Goal: Task Accomplishment & Management: Manage account settings

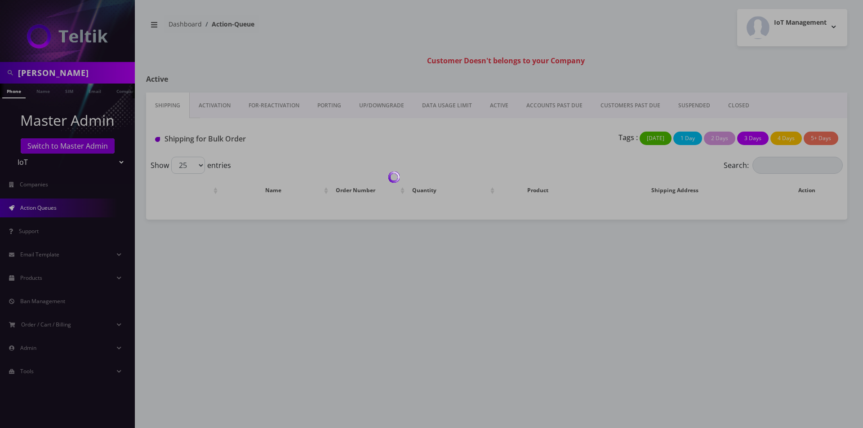
click at [53, 76] on div at bounding box center [431, 214] width 863 height 428
click at [51, 74] on div at bounding box center [431, 214] width 863 height 428
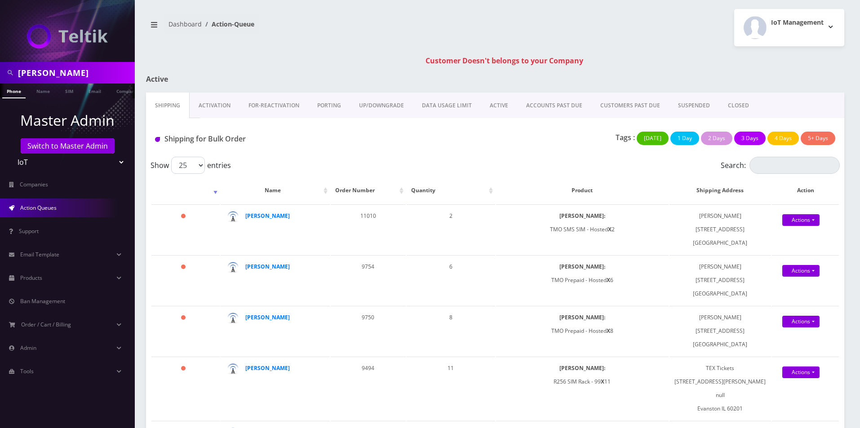
click at [50, 74] on input "[PERSON_NAME]" at bounding box center [75, 72] width 115 height 17
type input "[PERSON_NAME]"
click at [41, 92] on link "Name" at bounding box center [43, 91] width 22 height 15
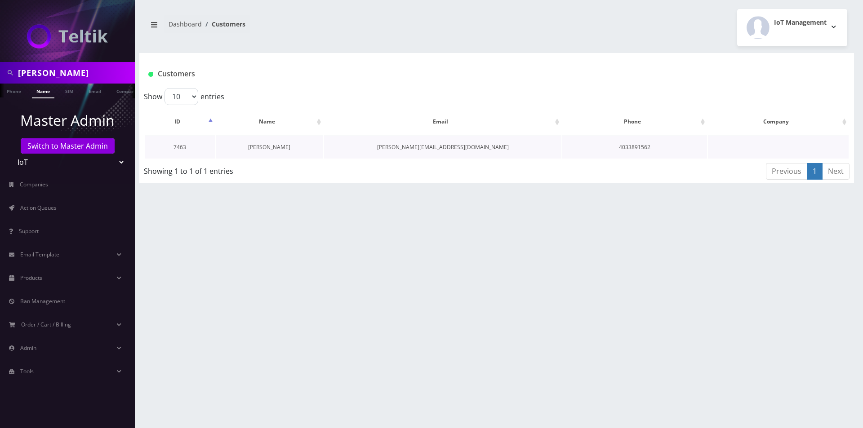
click at [270, 147] on link "[PERSON_NAME]" at bounding box center [269, 147] width 42 height 8
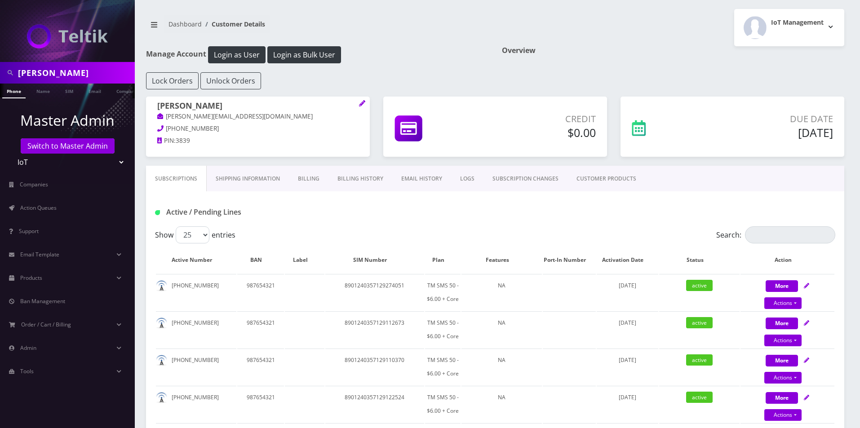
click at [600, 180] on link "CUSTOMER PRODUCTS" at bounding box center [607, 179] width 78 height 26
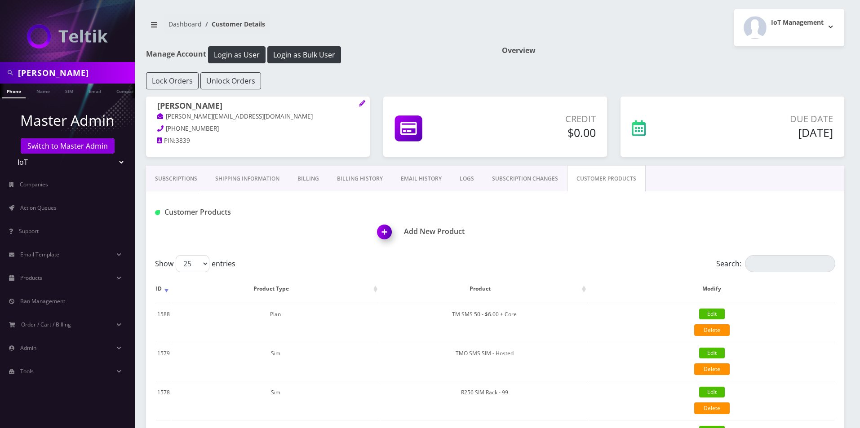
click at [390, 232] on img at bounding box center [386, 235] width 27 height 27
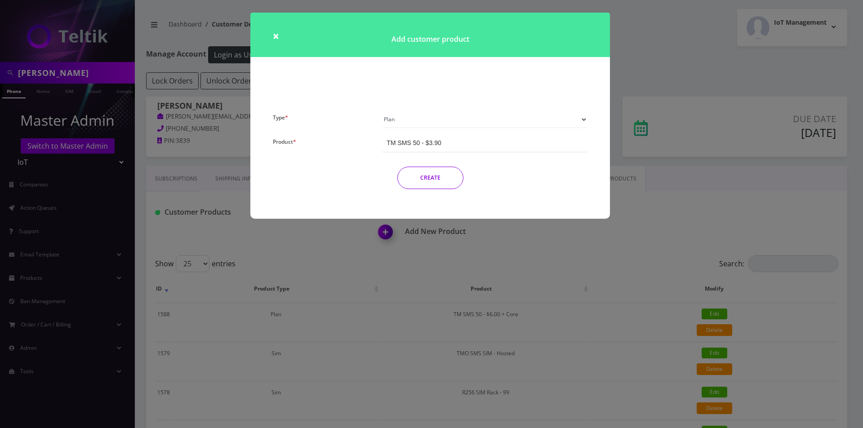
click at [394, 267] on div "× Add customer product Type * Plan Device Sim Addon One-off Product * TM SMS 50…" at bounding box center [431, 214] width 863 height 428
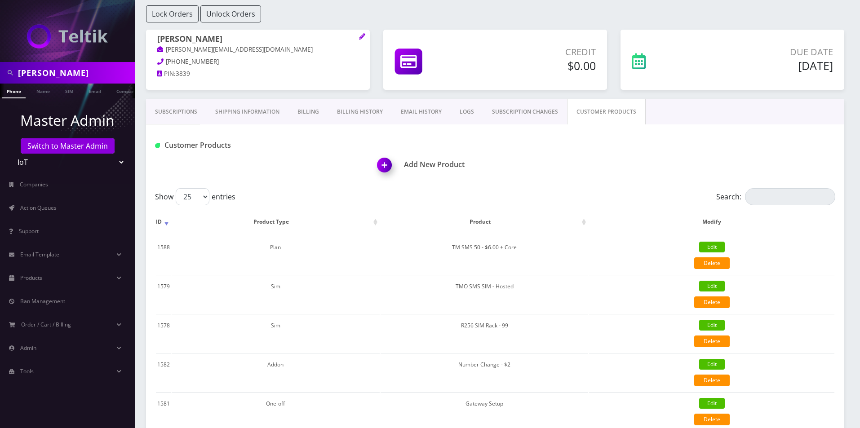
scroll to position [90, 0]
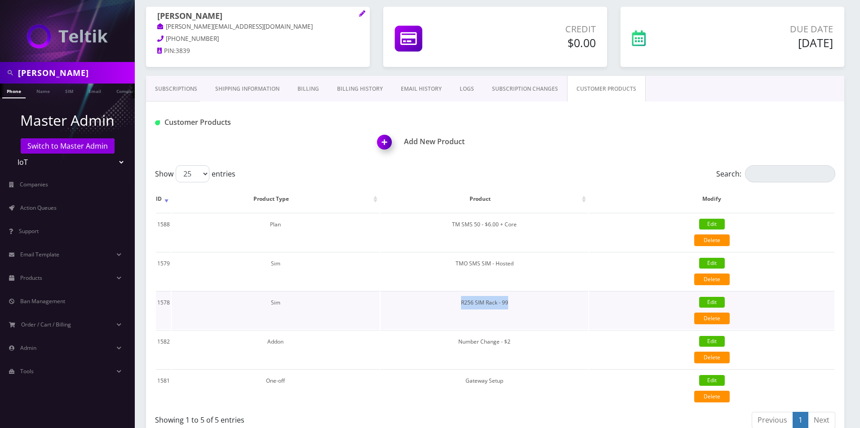
drag, startPoint x: 510, startPoint y: 302, endPoint x: 453, endPoint y: 298, distance: 57.2
click at [453, 298] on td "R256 SIM Rack - 99" at bounding box center [485, 310] width 208 height 38
copy td "R256 SIM Rack - 99"
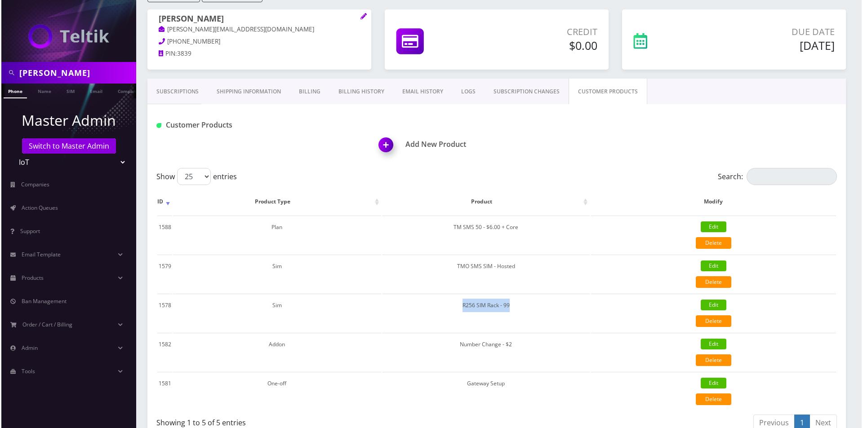
scroll to position [0, 0]
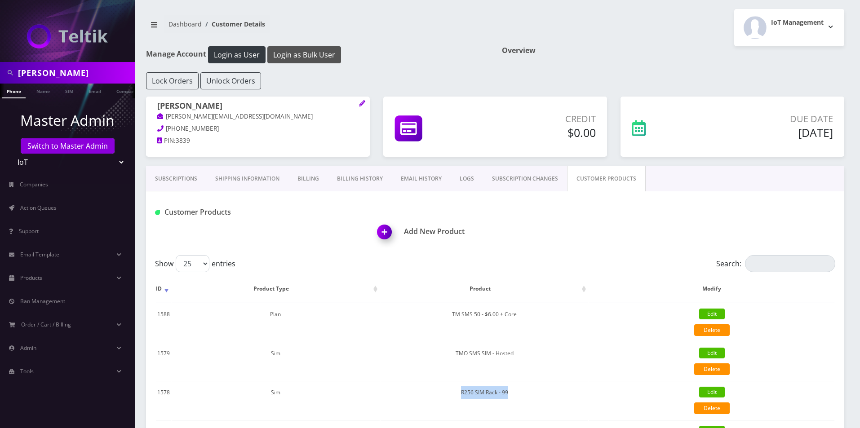
click at [317, 53] on button "Login as Bulk User" at bounding box center [304, 54] width 74 height 17
click at [384, 228] on img at bounding box center [386, 235] width 27 height 27
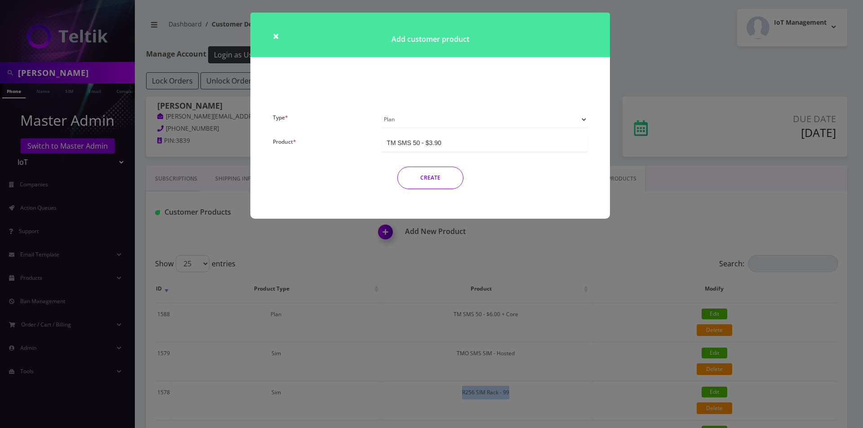
click at [427, 118] on select "Plan Device Sim Addon One-off" at bounding box center [484, 119] width 205 height 17
drag, startPoint x: 424, startPoint y: 125, endPoint x: 432, endPoint y: 129, distance: 9.3
click at [424, 125] on select "Plan Device Sim Addon One-off" at bounding box center [484, 119] width 205 height 17
click at [462, 145] on div "TM SMS 50 - $3.90" at bounding box center [484, 143] width 205 height 17
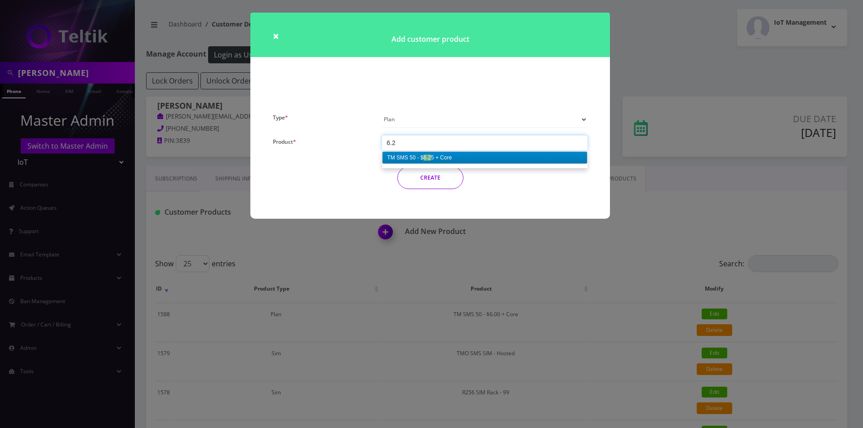
type input "6.25"
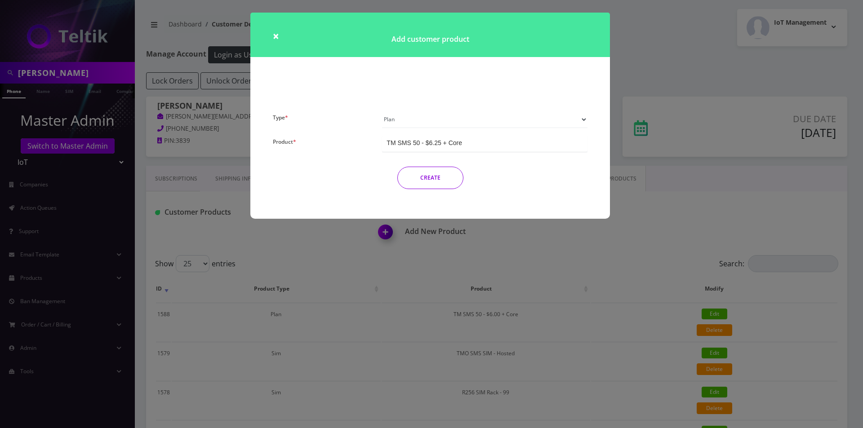
click at [428, 179] on button "CREATE" at bounding box center [430, 178] width 66 height 22
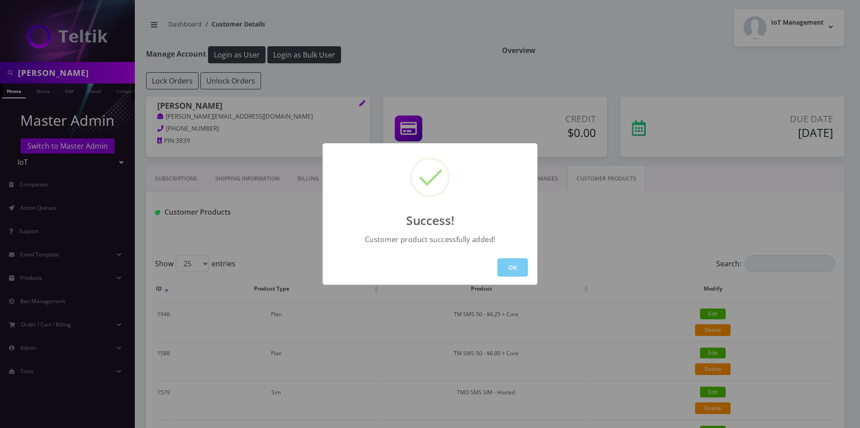
click at [510, 268] on button "OK" at bounding box center [513, 267] width 31 height 18
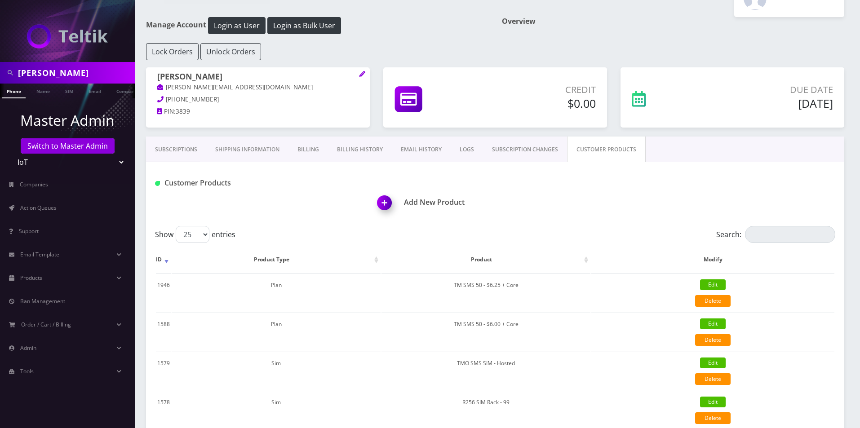
scroll to position [45, 0]
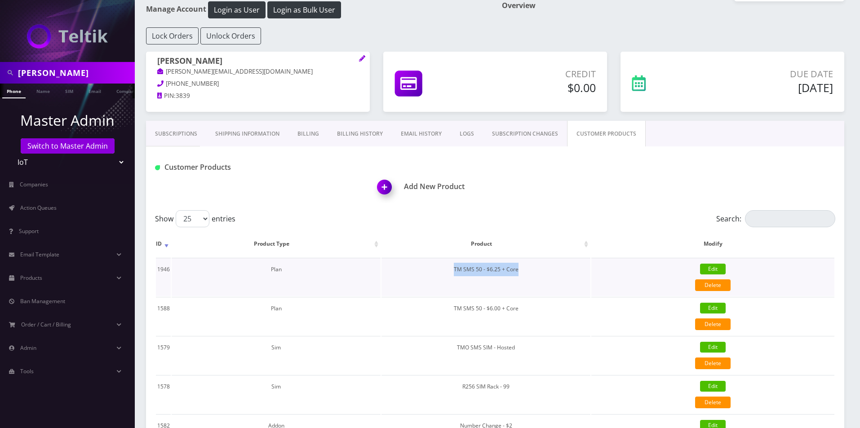
drag, startPoint x: 519, startPoint y: 271, endPoint x: 444, endPoint y: 272, distance: 75.1
click at [444, 272] on td "TM SMS 50 - $6.25 + Core" at bounding box center [486, 277] width 209 height 38
click at [709, 326] on link "Delete" at bounding box center [713, 325] width 36 height 12
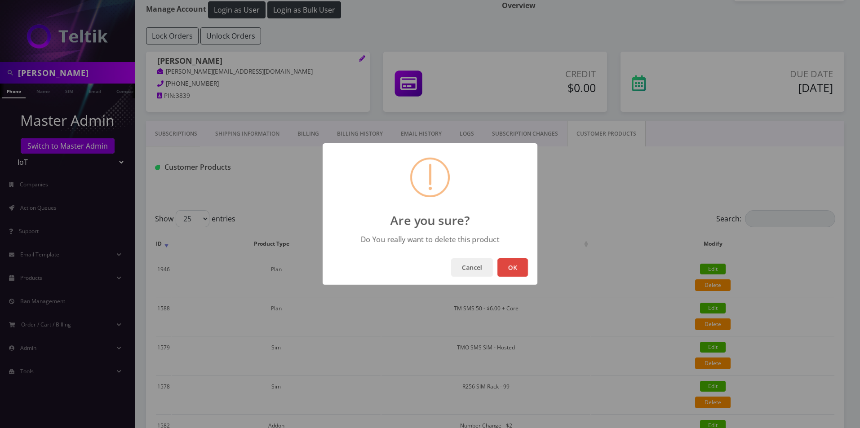
click at [510, 262] on button "OK" at bounding box center [513, 267] width 31 height 18
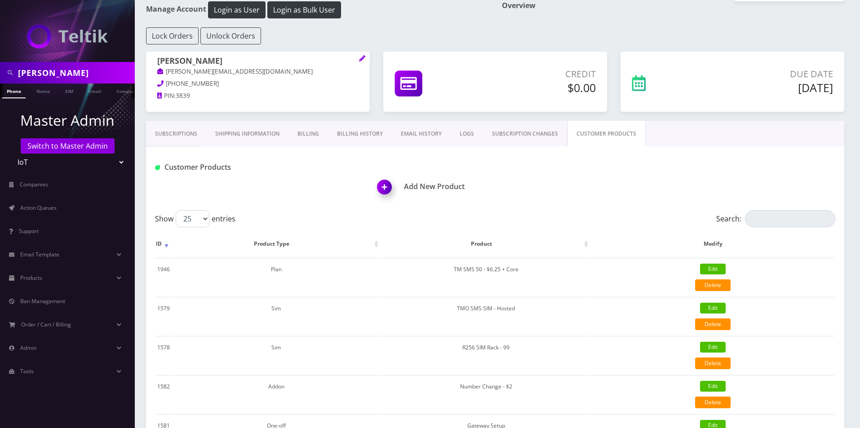
click at [193, 140] on link "Subscriptions" at bounding box center [176, 134] width 60 height 26
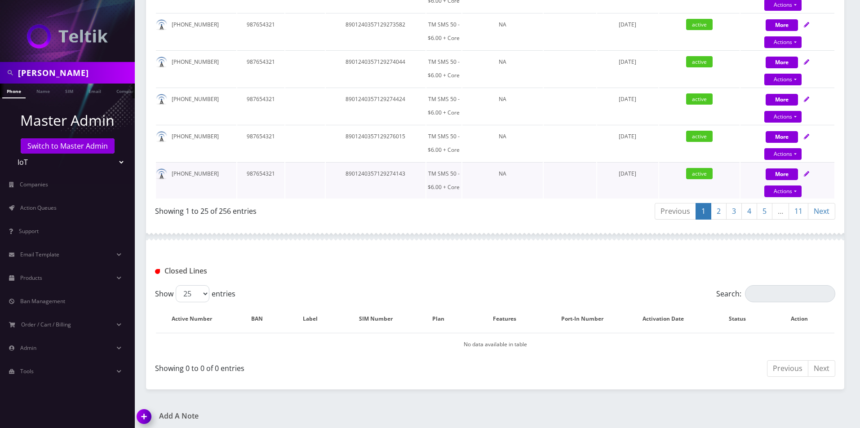
scroll to position [1012, 0]
